Goal: Navigation & Orientation: Find specific page/section

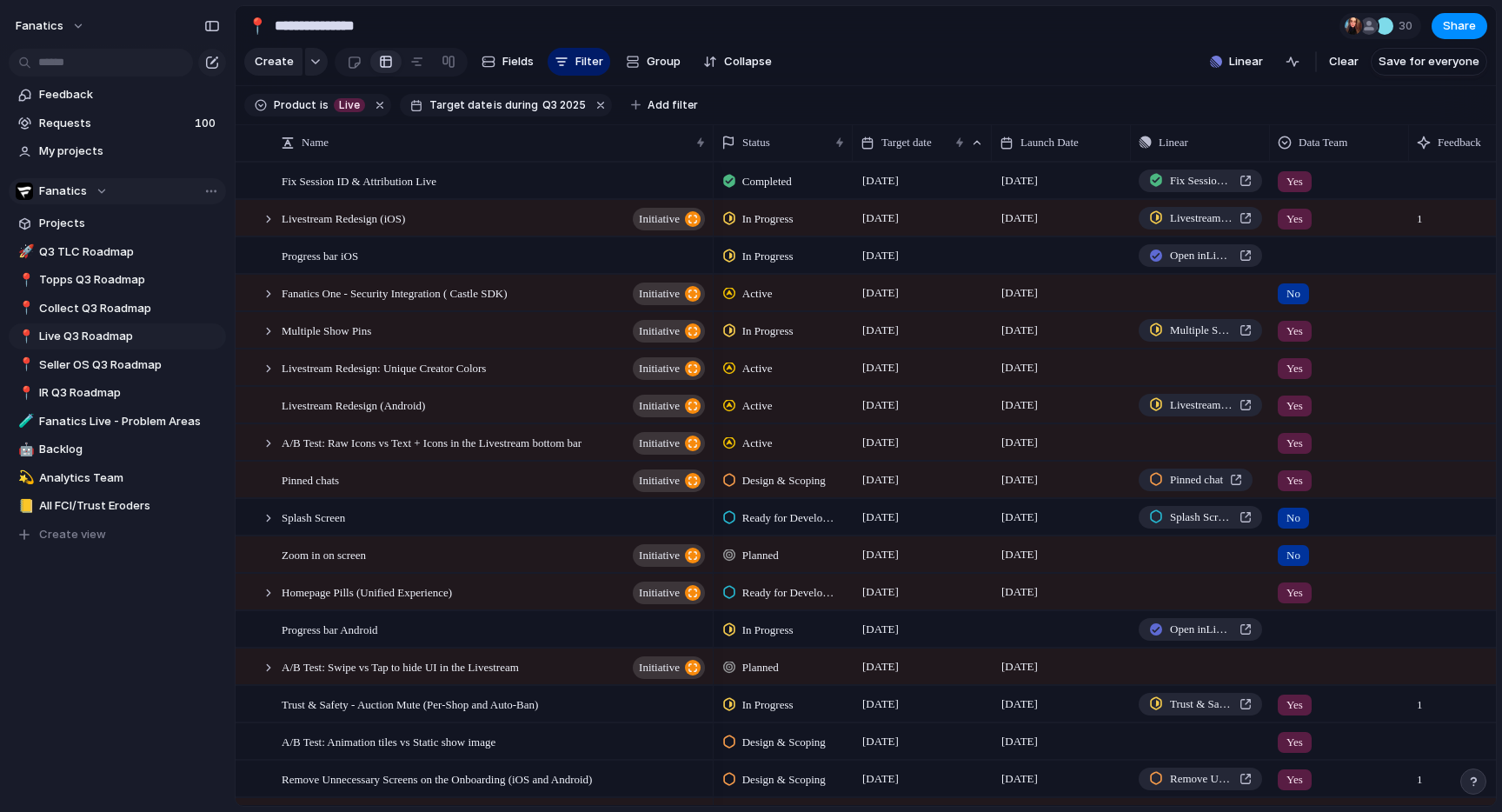
click at [83, 192] on span "Fanatics" at bounding box center [63, 192] width 48 height 18
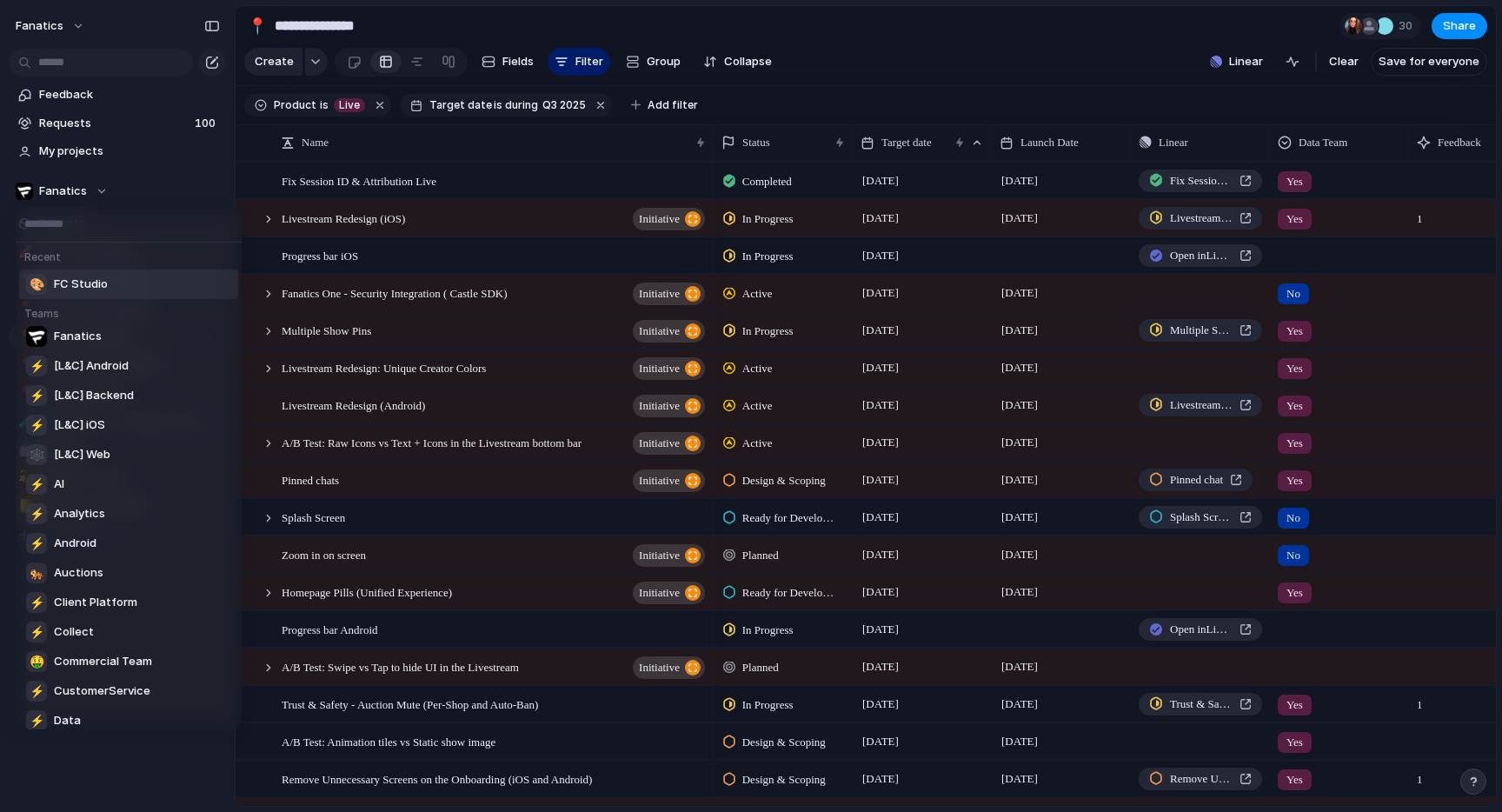
click at [74, 277] on span "FC Studio" at bounding box center [81, 284] width 54 height 18
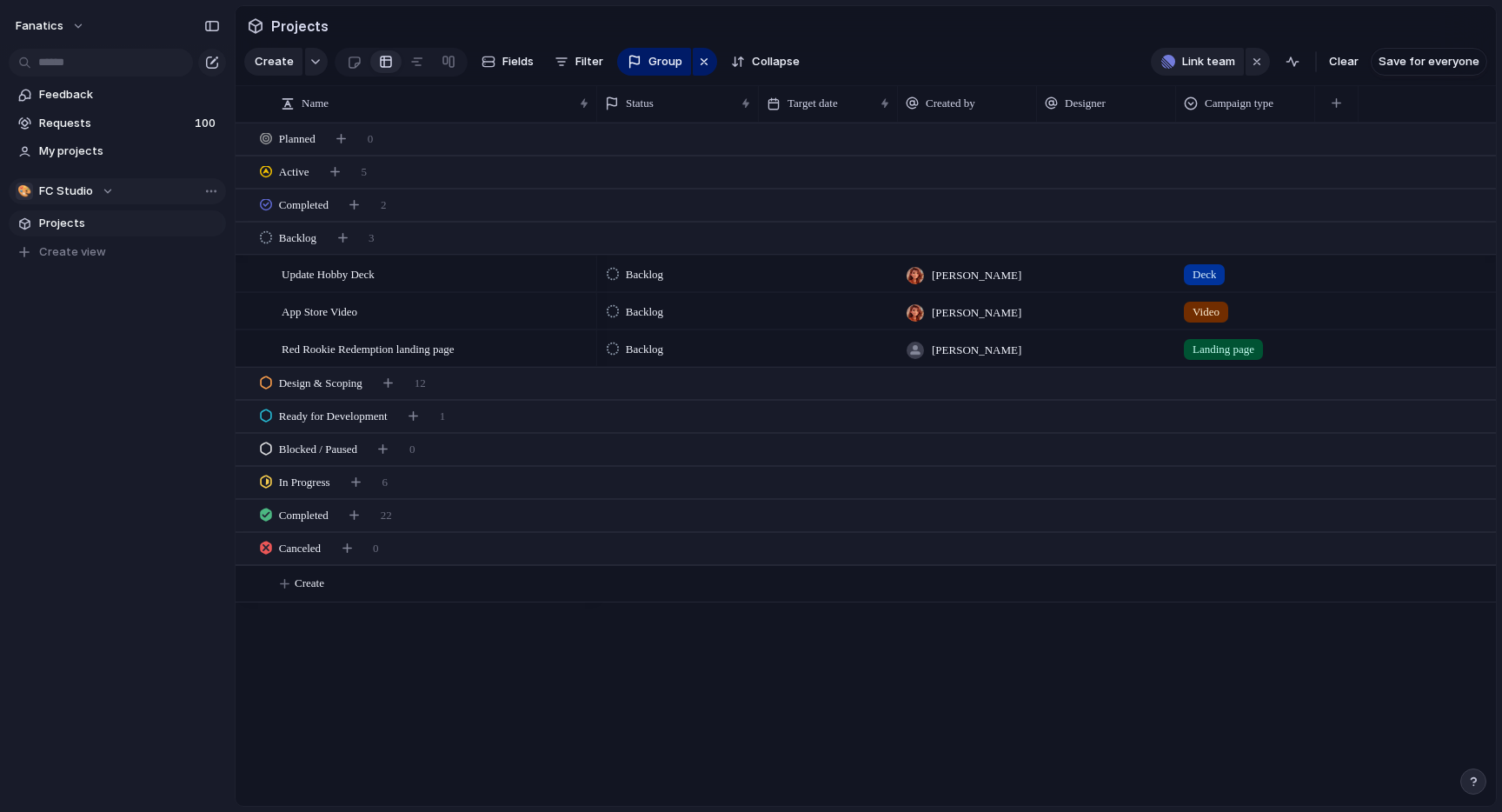
click at [92, 185] on div "🎨 FC Studio" at bounding box center [65, 192] width 99 height 18
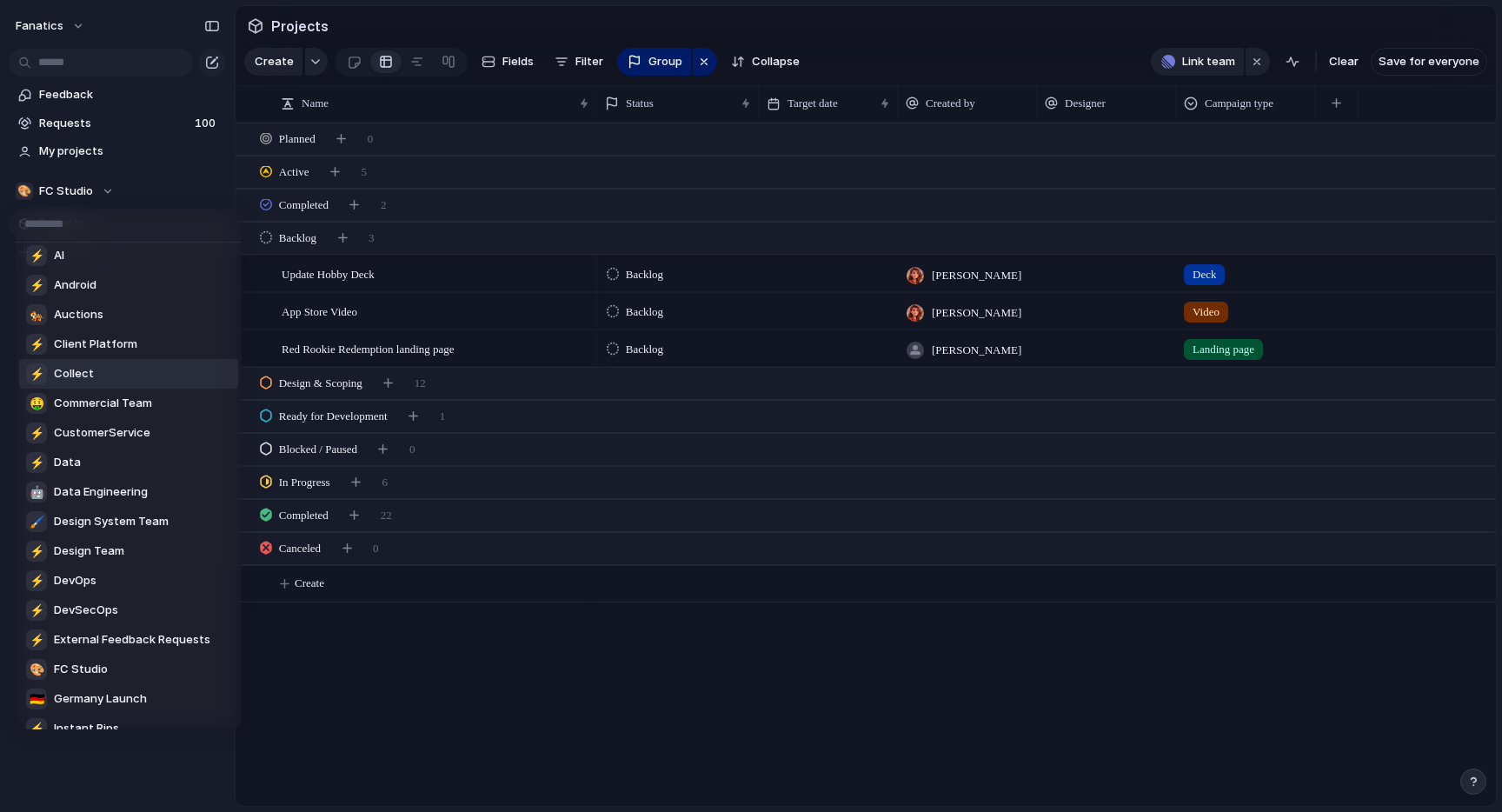
scroll to position [299, 0]
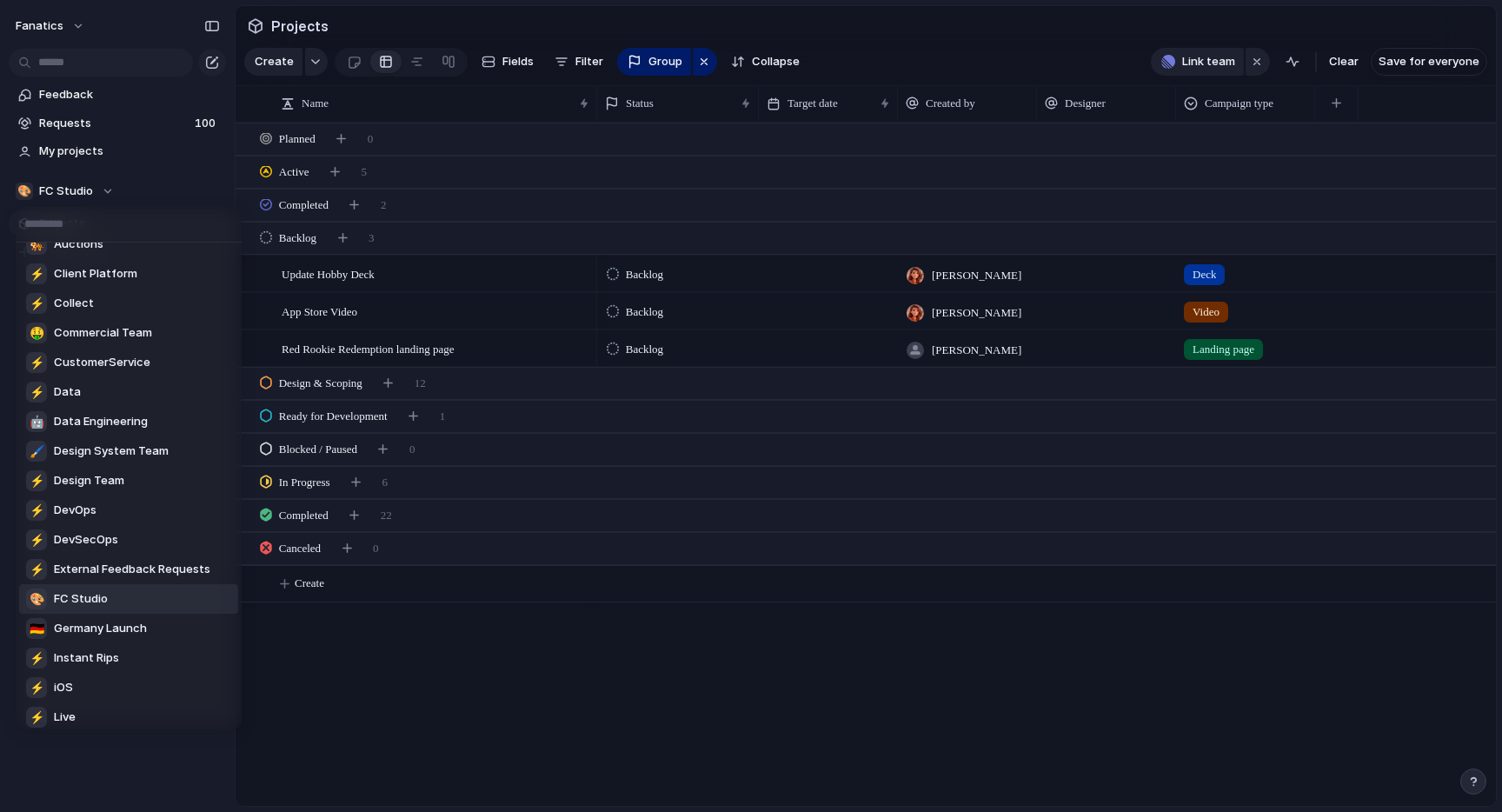
click at [158, 179] on div "Recent ⚡ Analytics Teams Fanatics ⚡ [L&C] Android ⚡ [L&C] Backend ⚡ [L&C] iOS 🕸…" at bounding box center [751, 406] width 1502 height 812
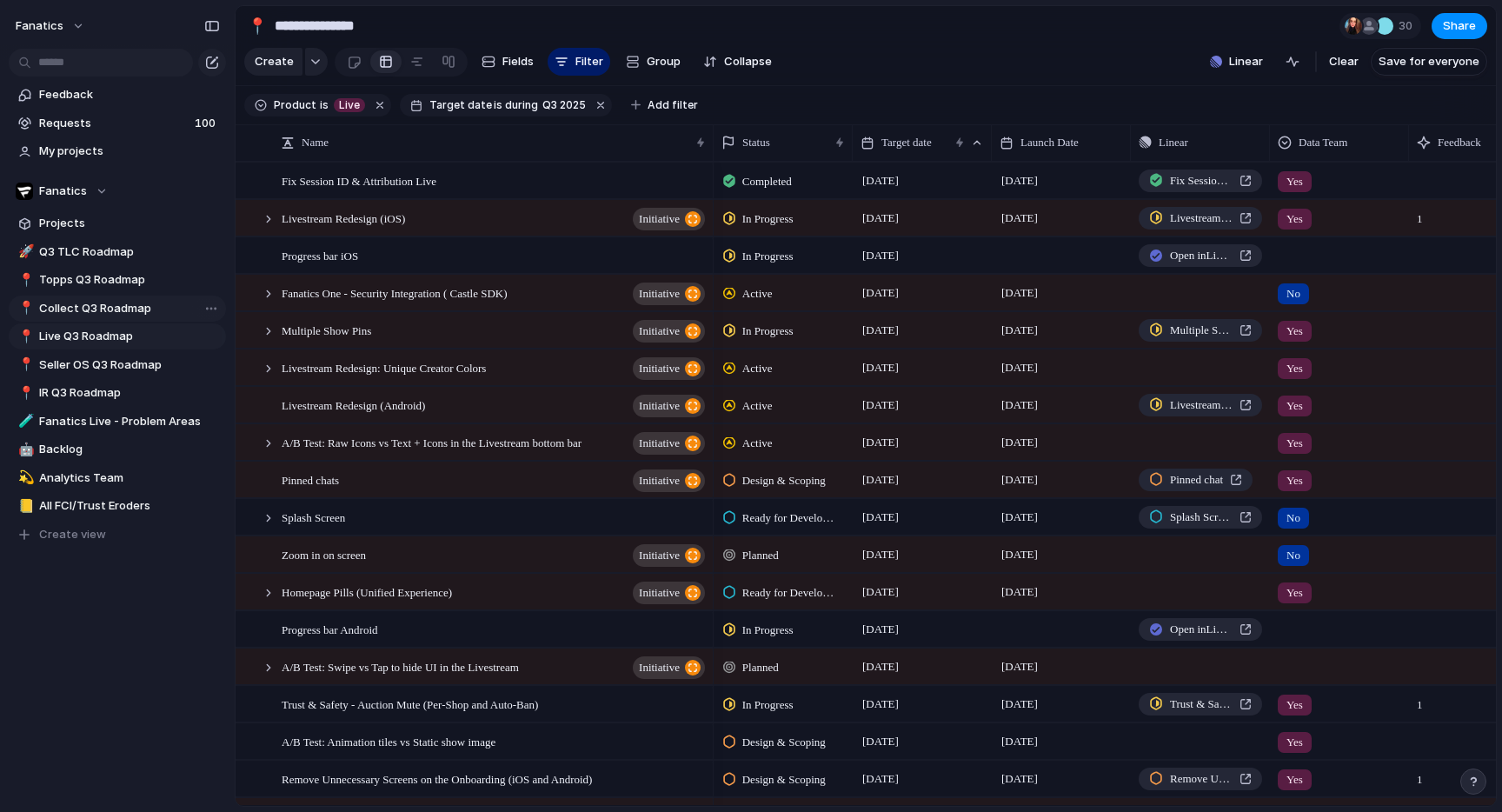
click at [75, 311] on span "Collect Q3 Roadmap" at bounding box center [130, 309] width 181 height 18
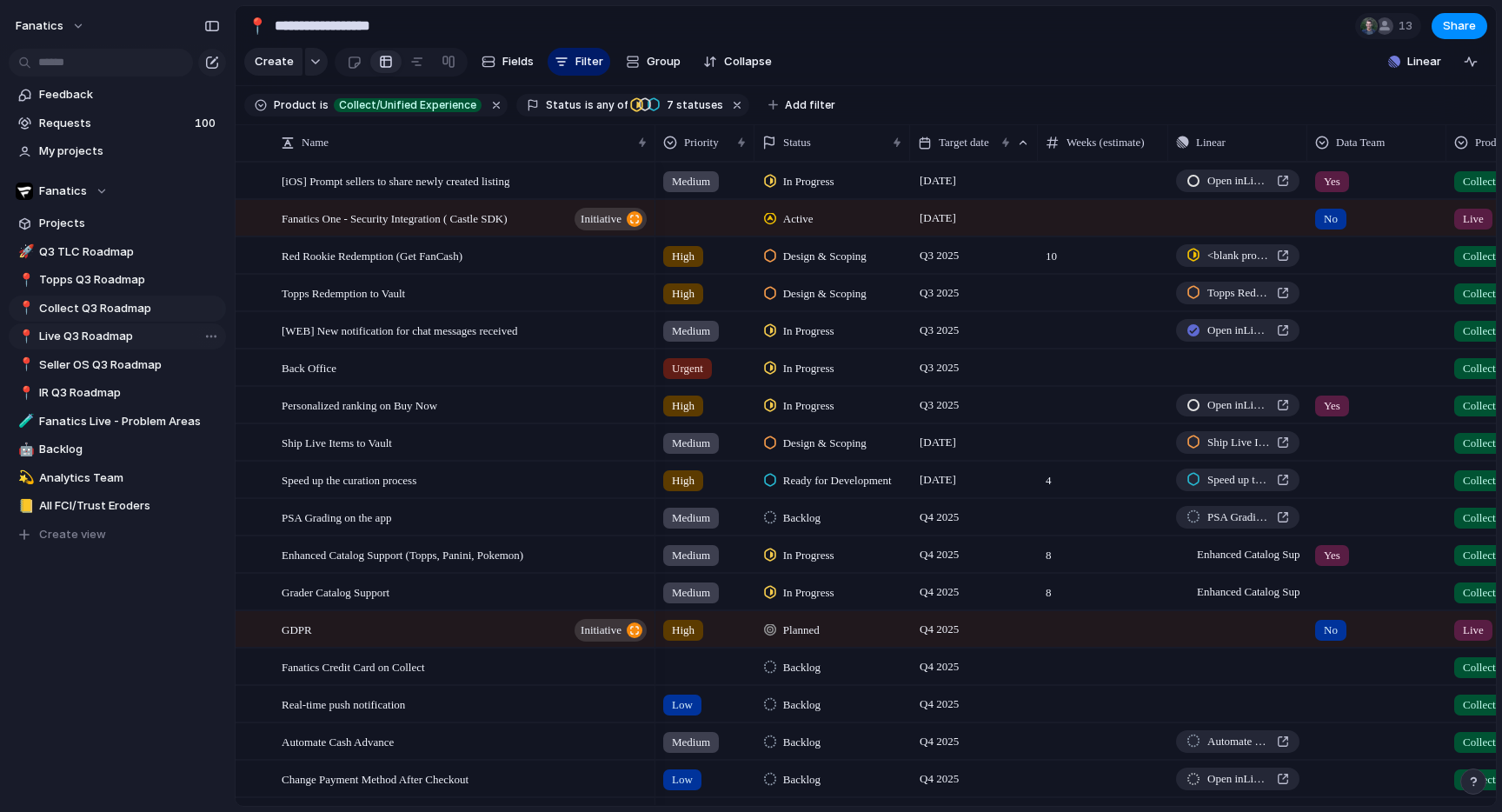
click at [60, 342] on span "Live Q3 Roadmap" at bounding box center [130, 336] width 181 height 18
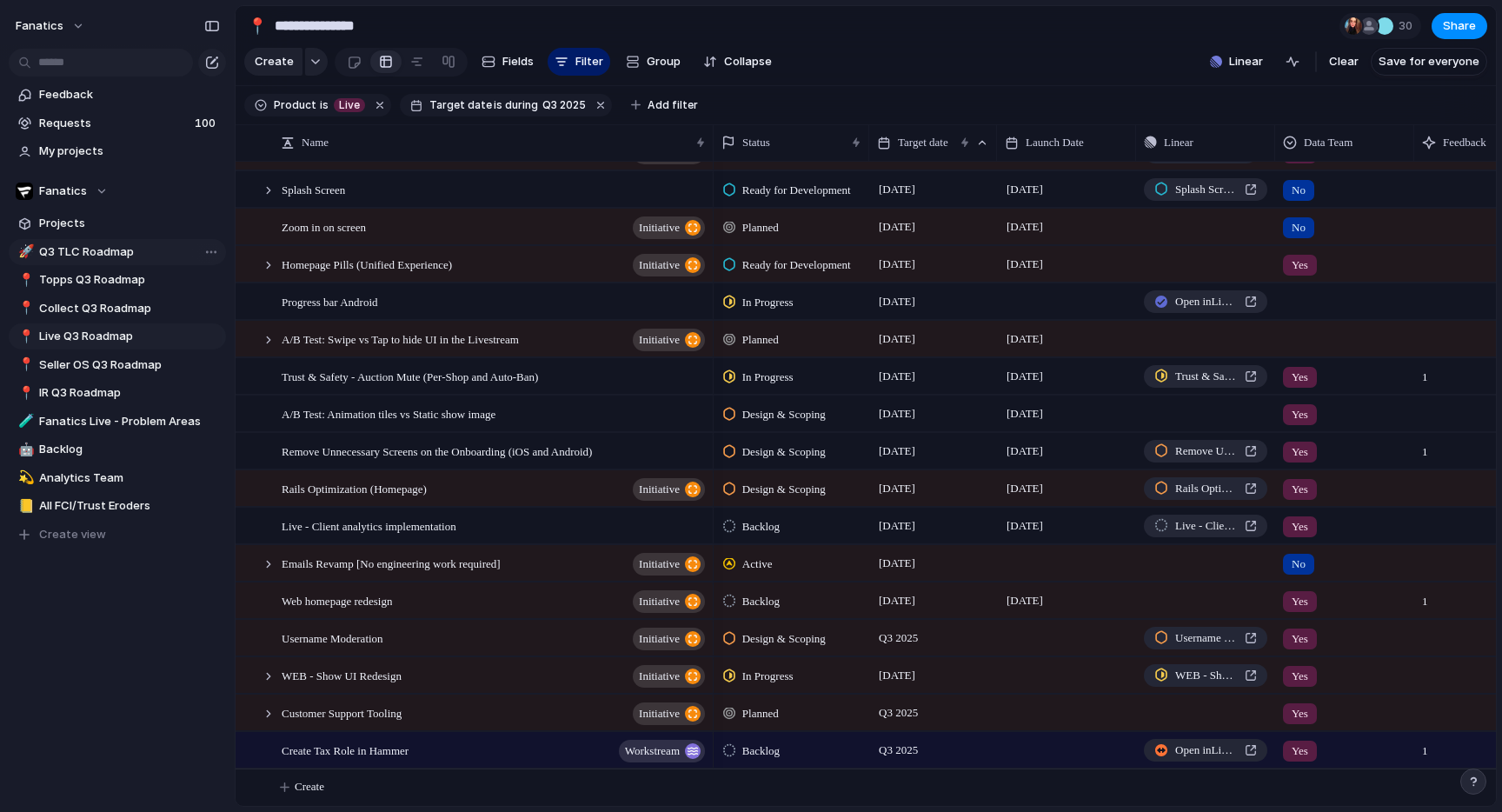
click at [106, 254] on span "Q3 TLC Roadmap" at bounding box center [130, 252] width 181 height 18
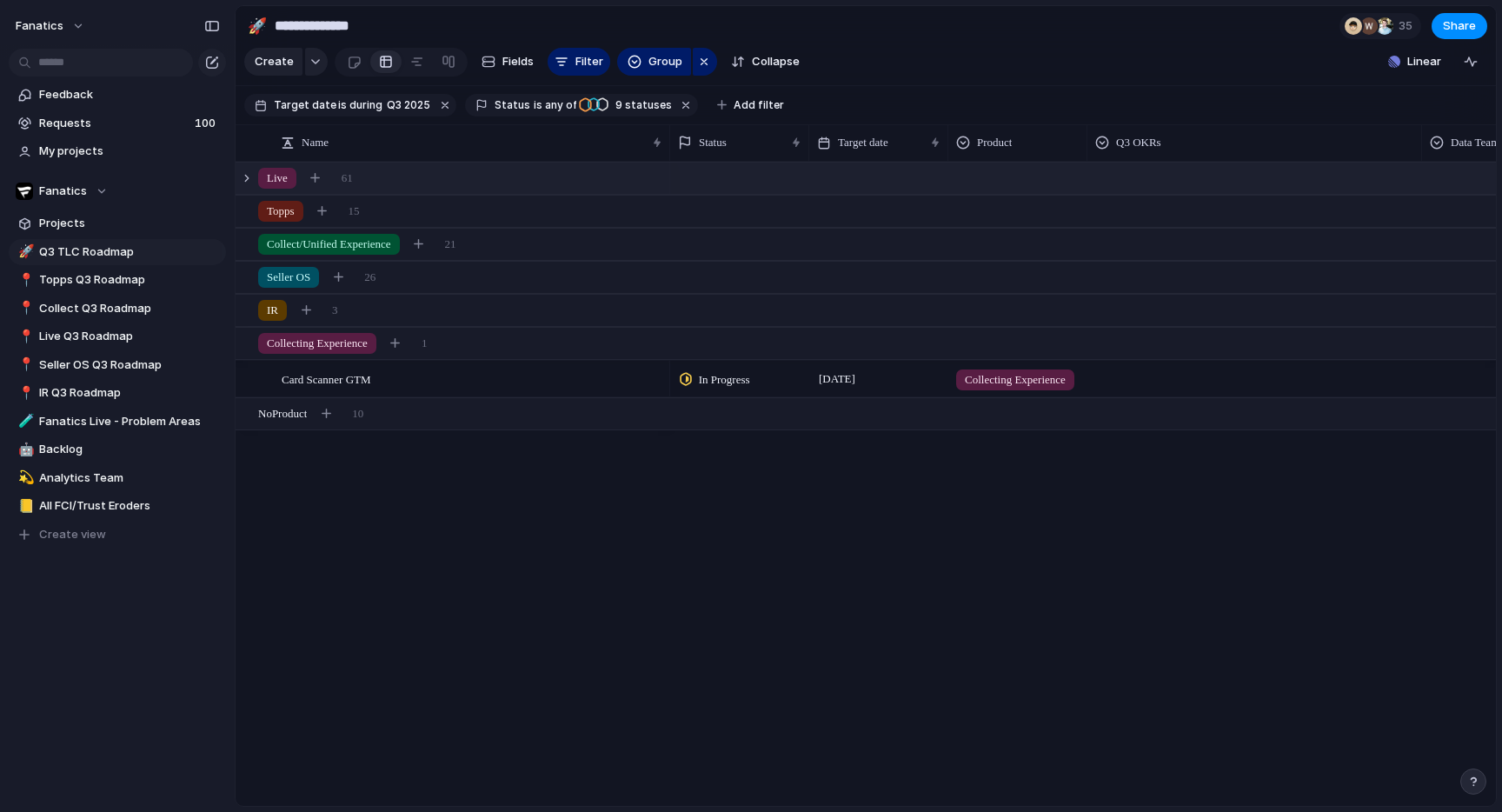
click at [280, 172] on span "Live" at bounding box center [278, 178] width 21 height 18
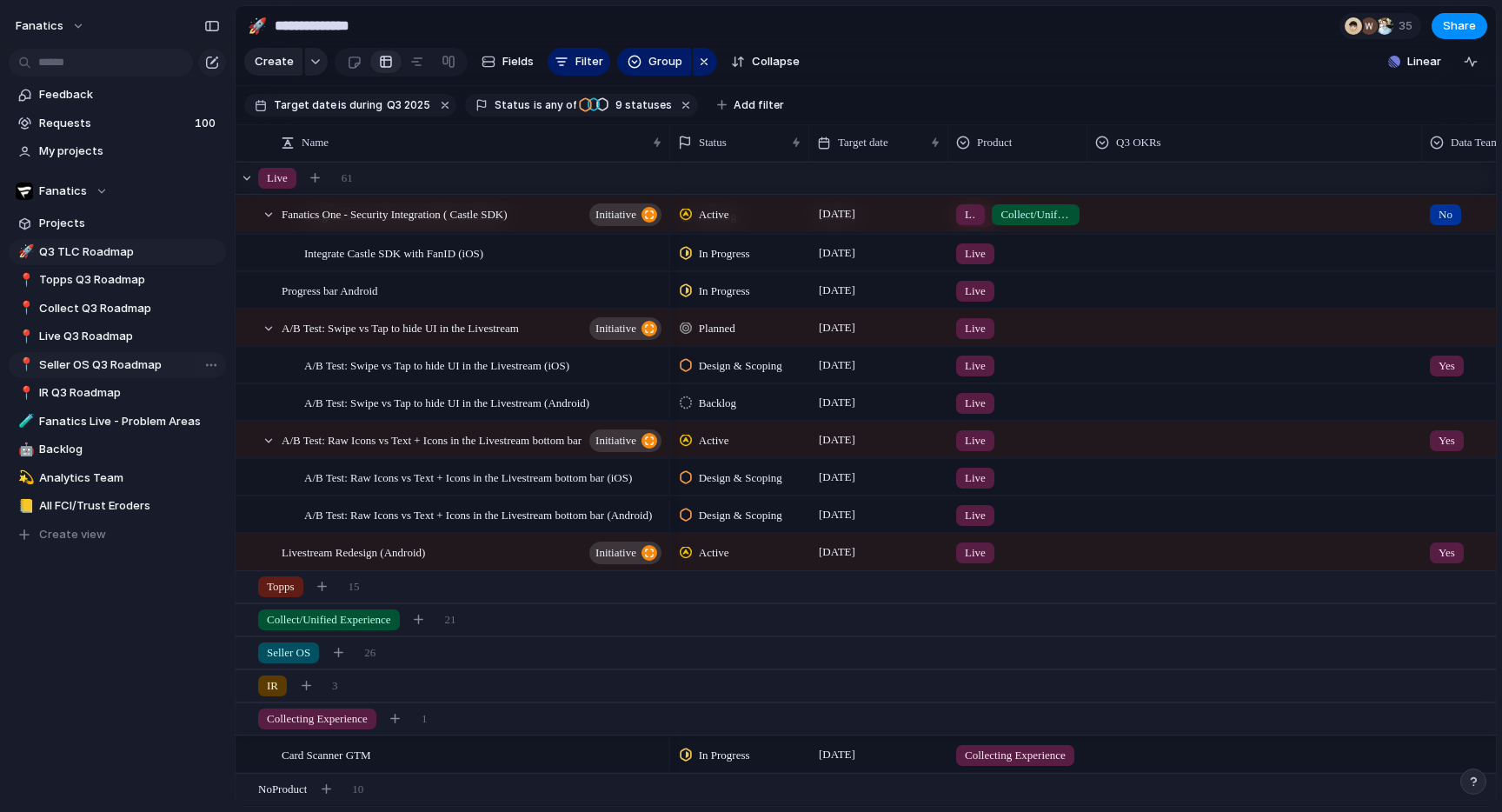
click at [99, 375] on link "📍 Seller OS Q3 Roadmap" at bounding box center [117, 365] width 217 height 26
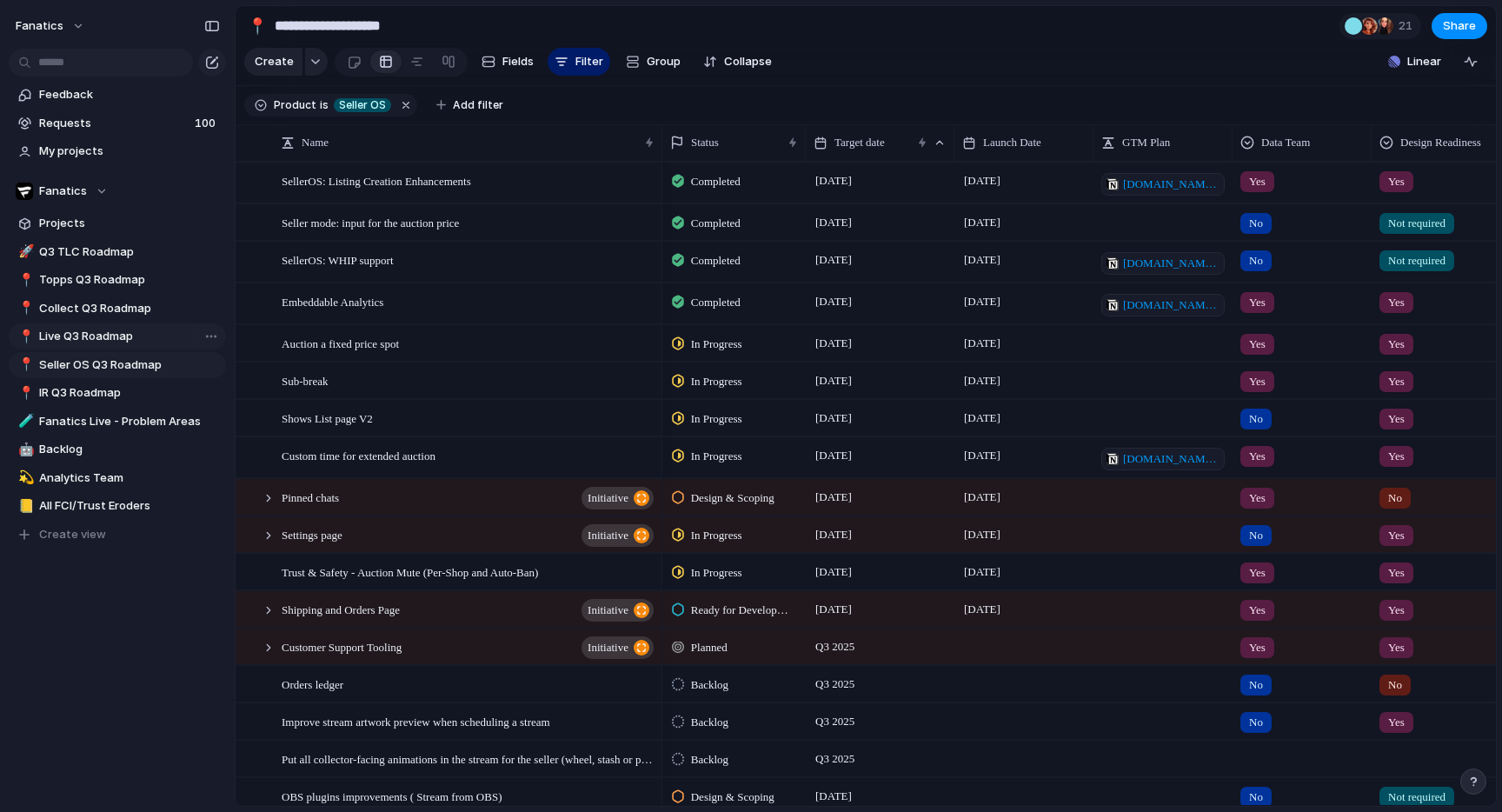
click at [99, 325] on link "📍 Live Q3 Roadmap" at bounding box center [117, 335] width 217 height 26
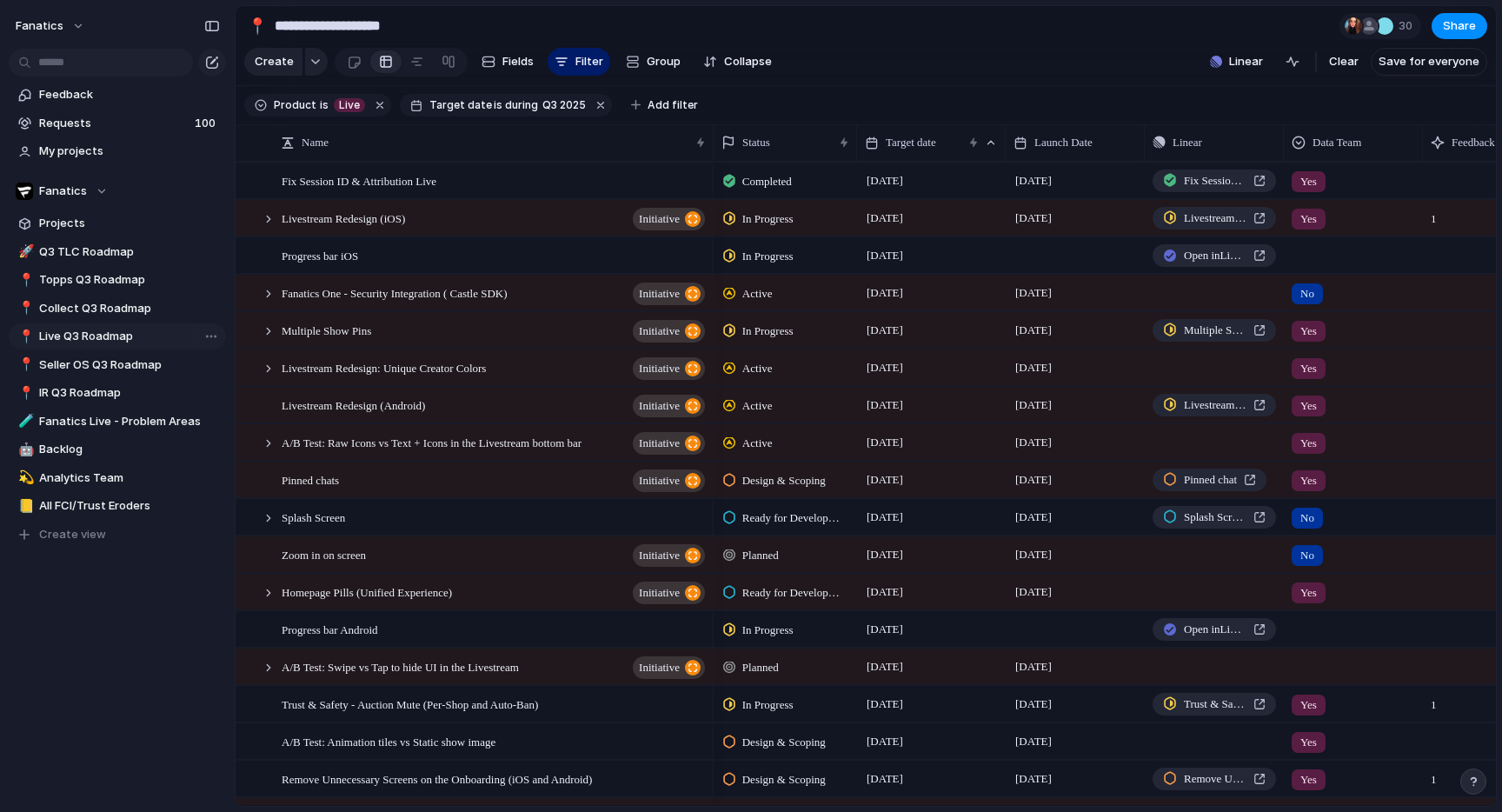
type input "**********"
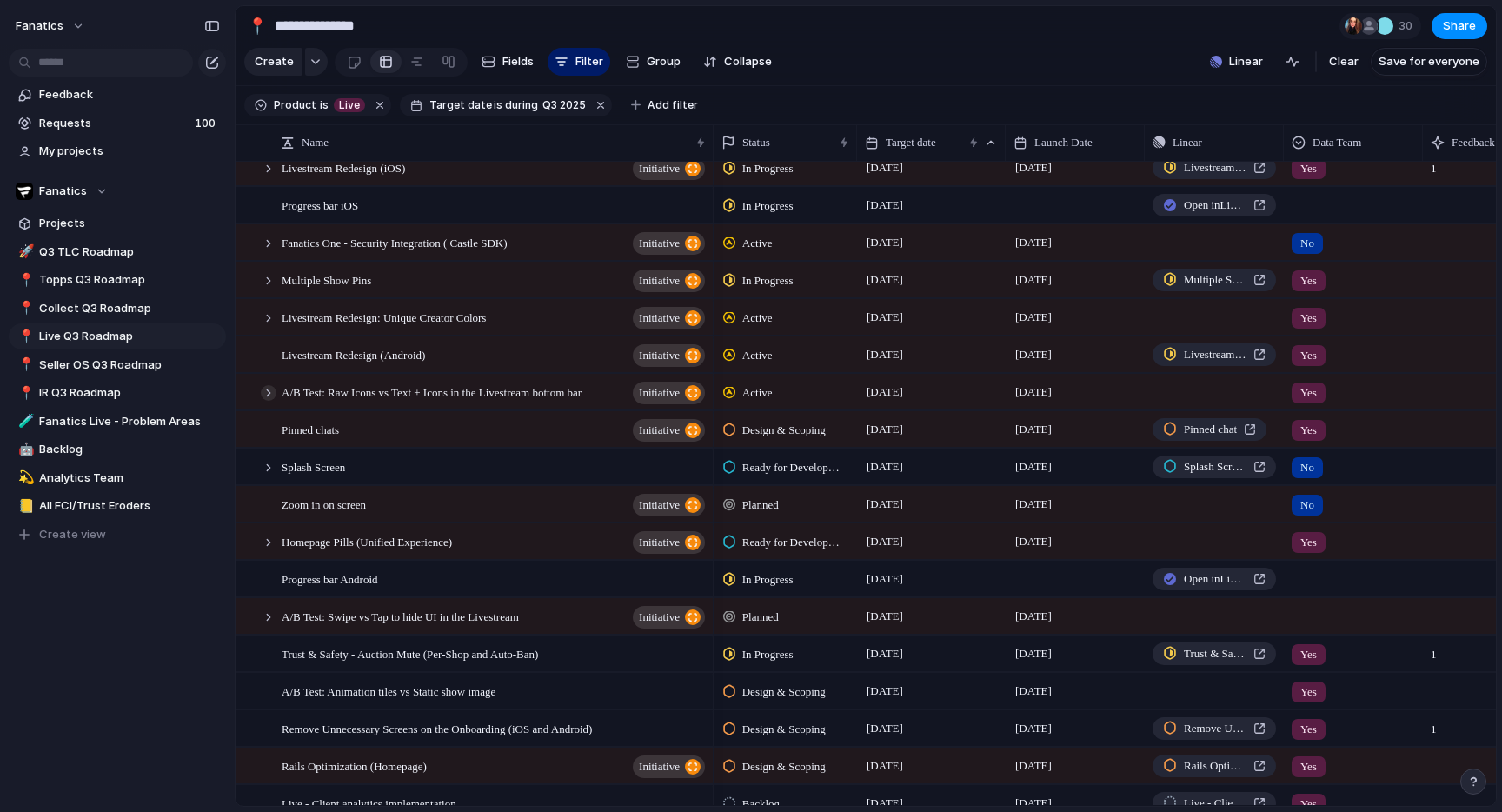
click at [262, 390] on div at bounding box center [269, 393] width 16 height 16
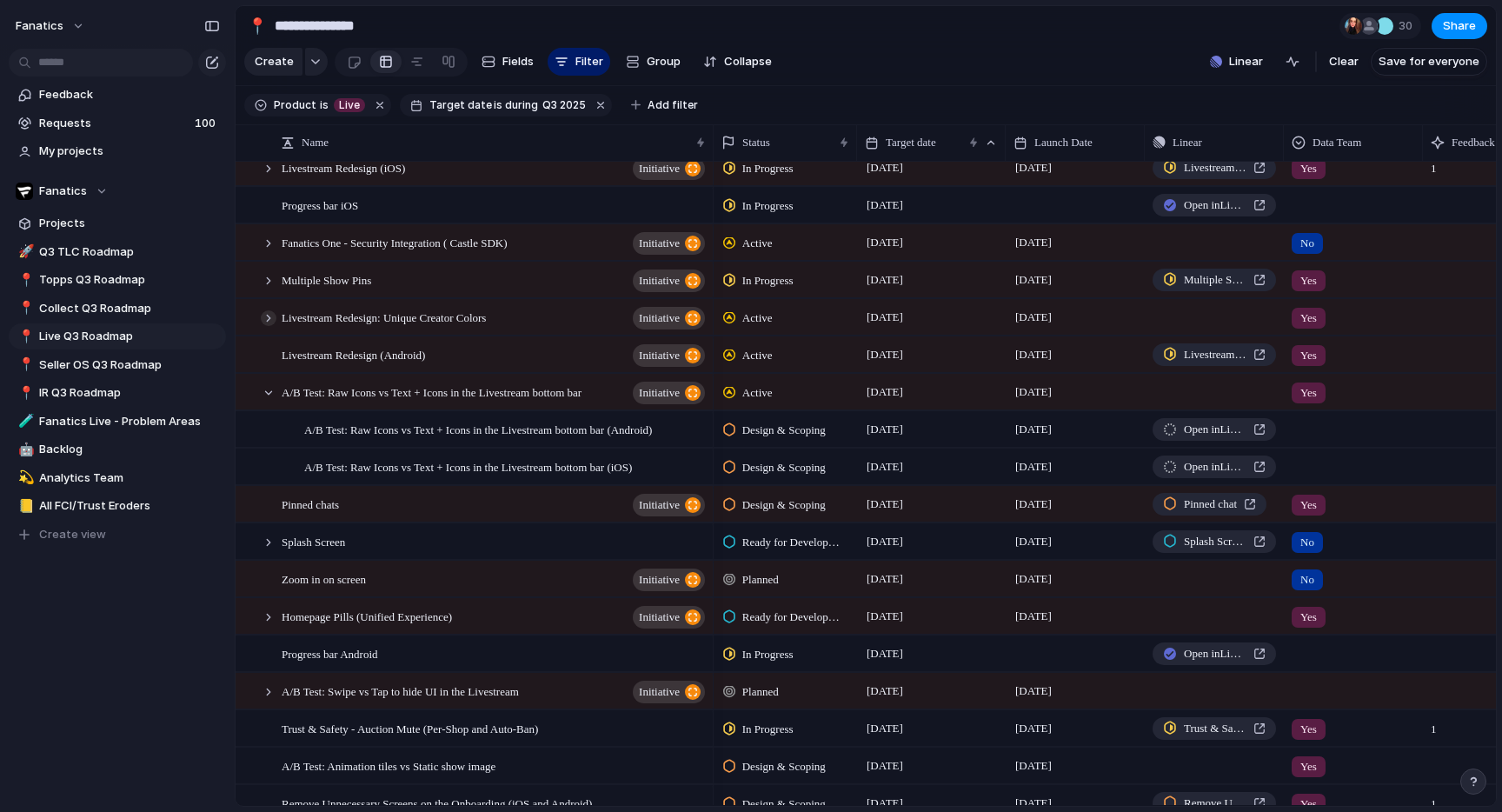
click at [261, 316] on div at bounding box center [269, 319] width 16 height 16
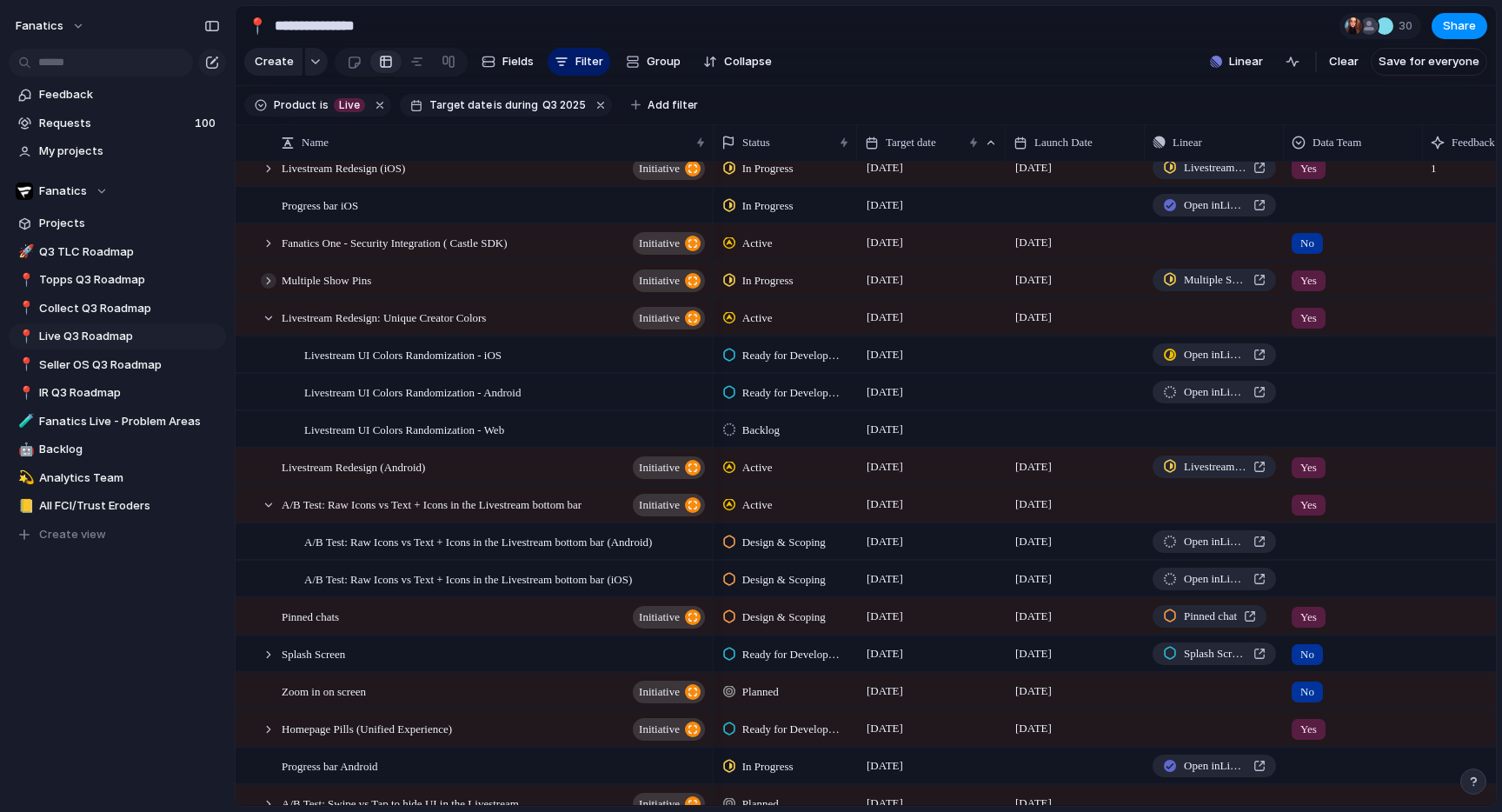
click at [265, 276] on div at bounding box center [269, 281] width 16 height 16
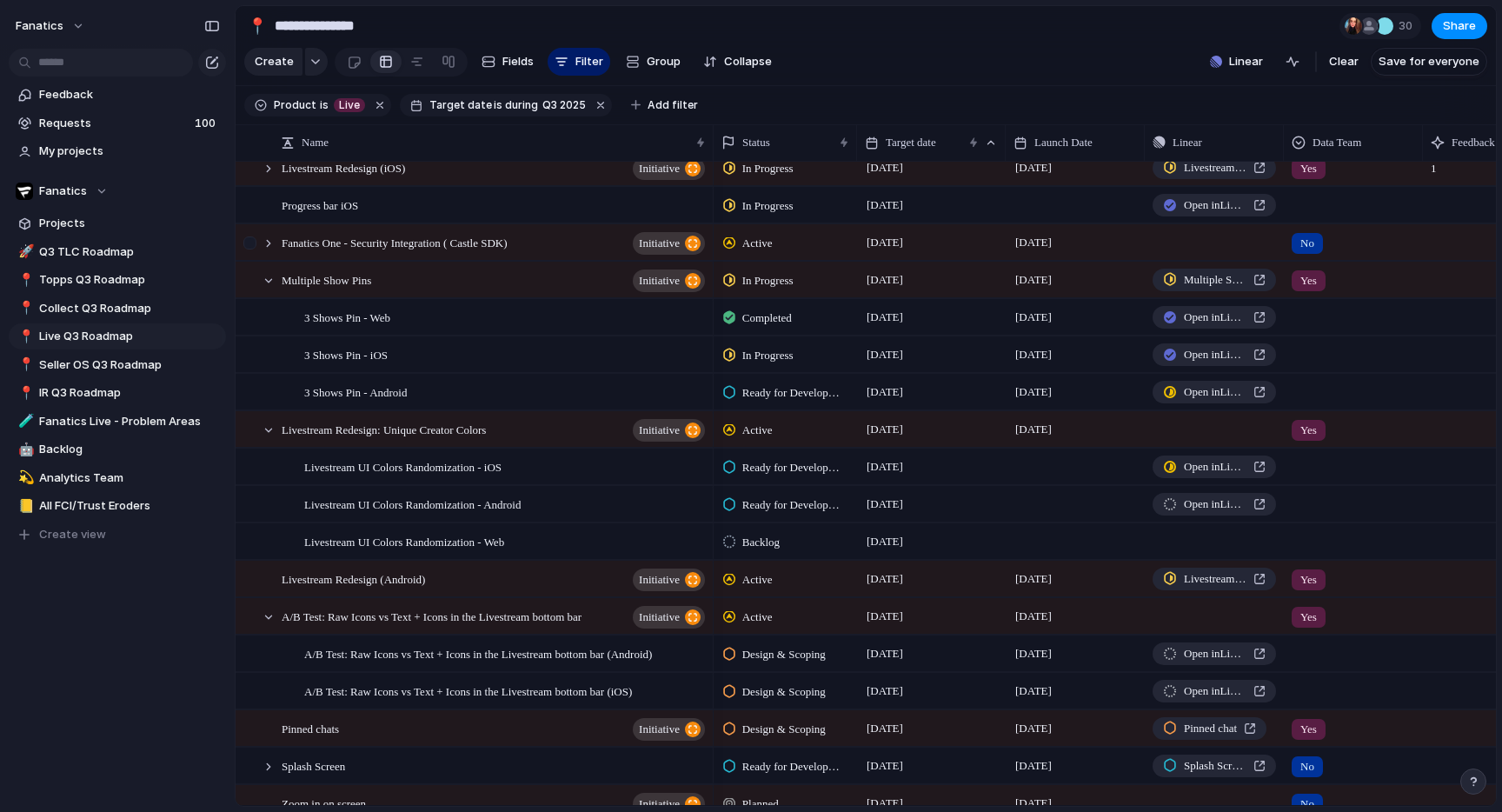
click at [265, 253] on div at bounding box center [251, 248] width 31 height 47
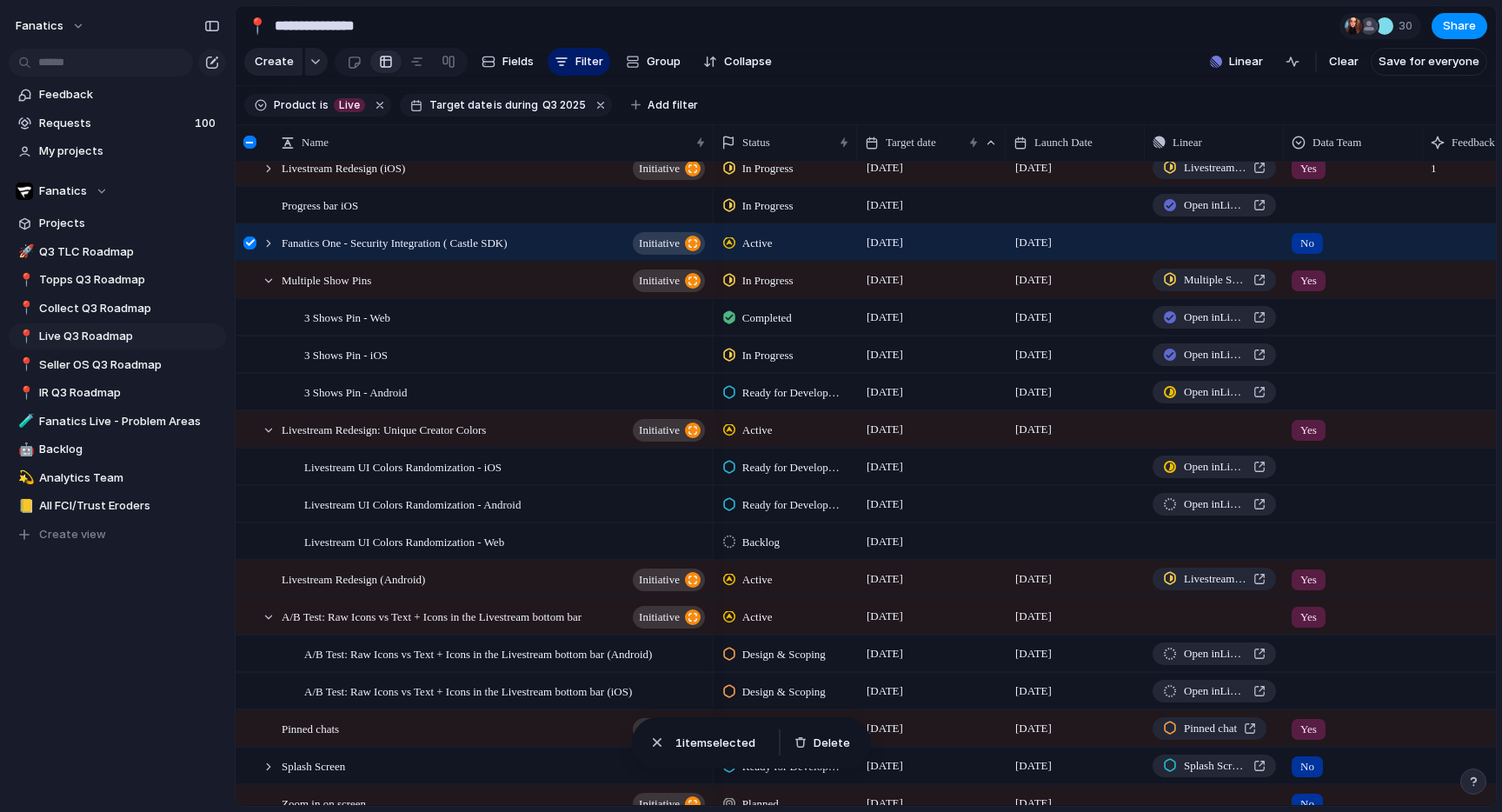
click at [251, 248] on div at bounding box center [249, 242] width 13 height 13
